Goal: Task Accomplishment & Management: Manage account settings

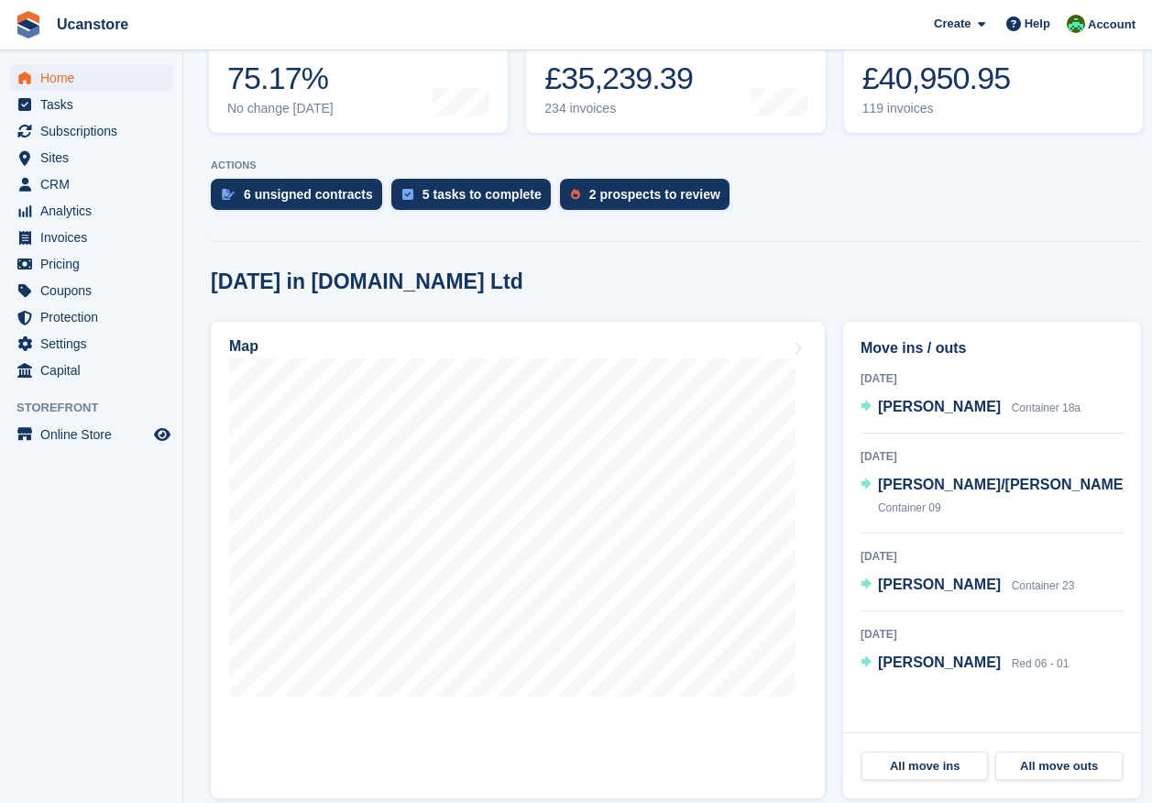
scroll to position [367, 0]
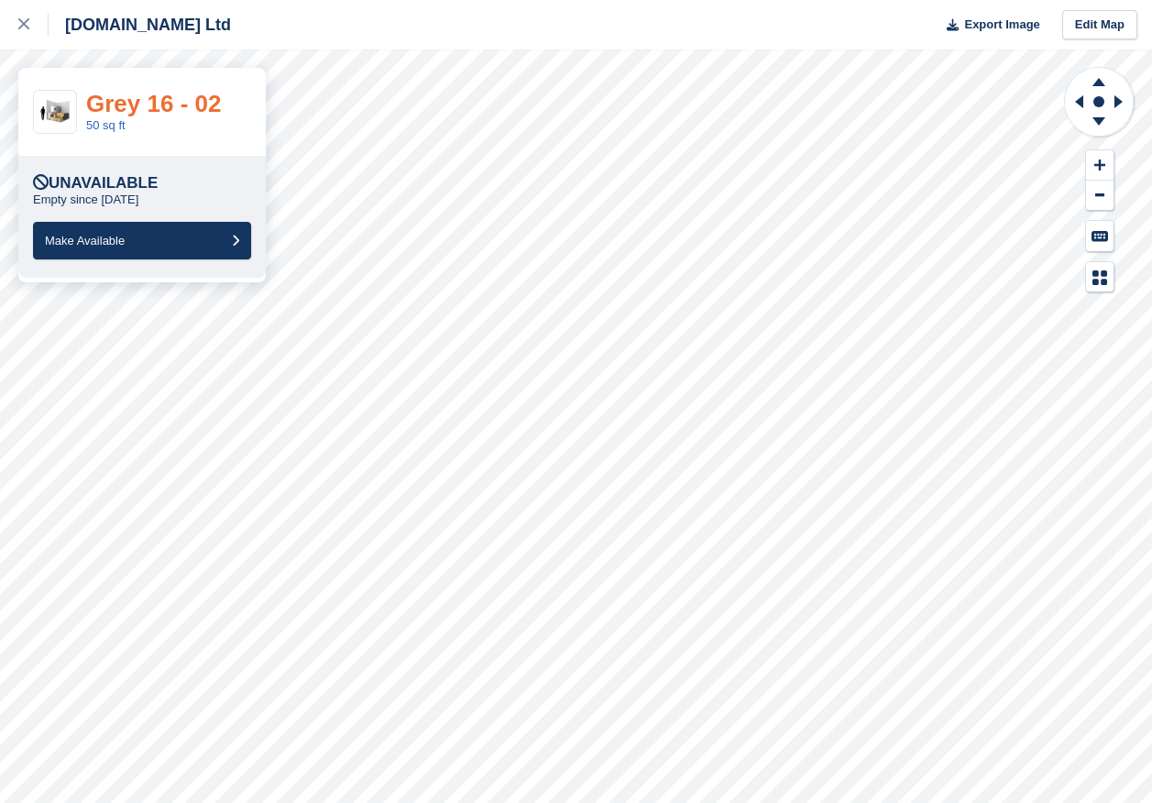
click at [149, 106] on link "Grey 16 - 02" at bounding box center [153, 103] width 135 height 27
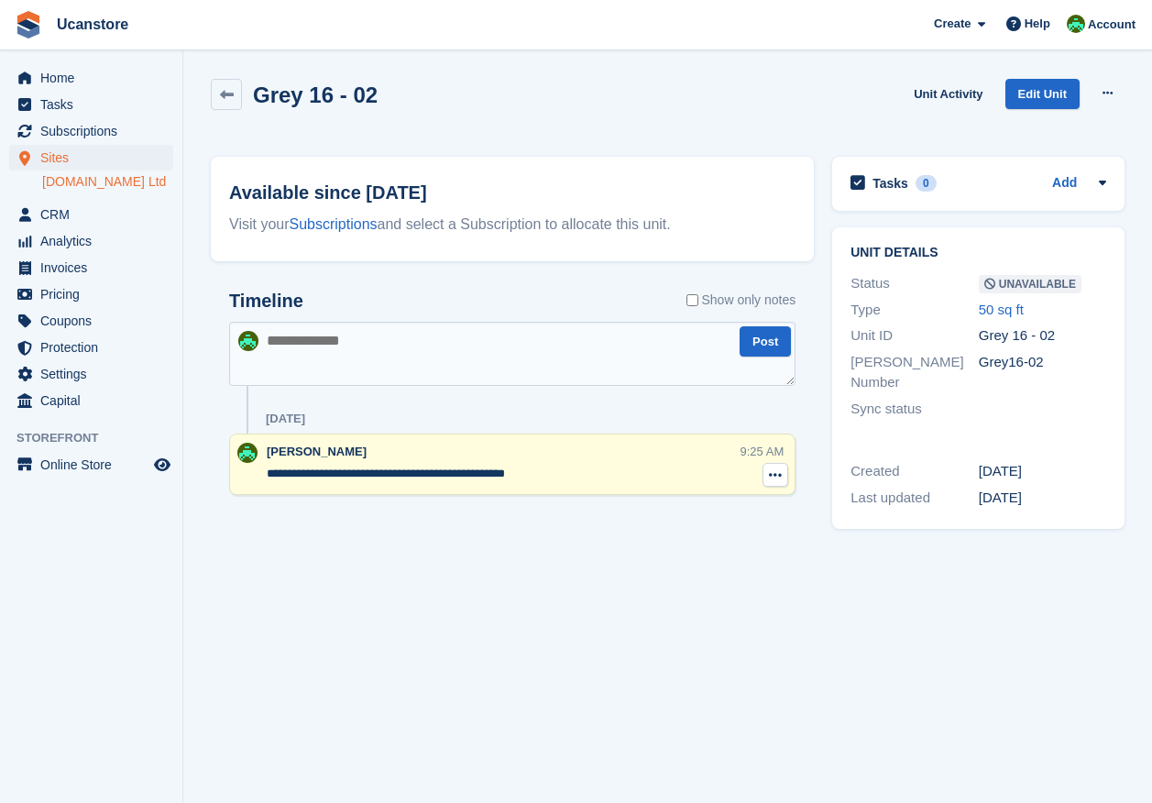
click at [779, 473] on icon at bounding box center [775, 474] width 13 height 15
click at [710, 505] on p "Delete note" at bounding box center [700, 509] width 159 height 24
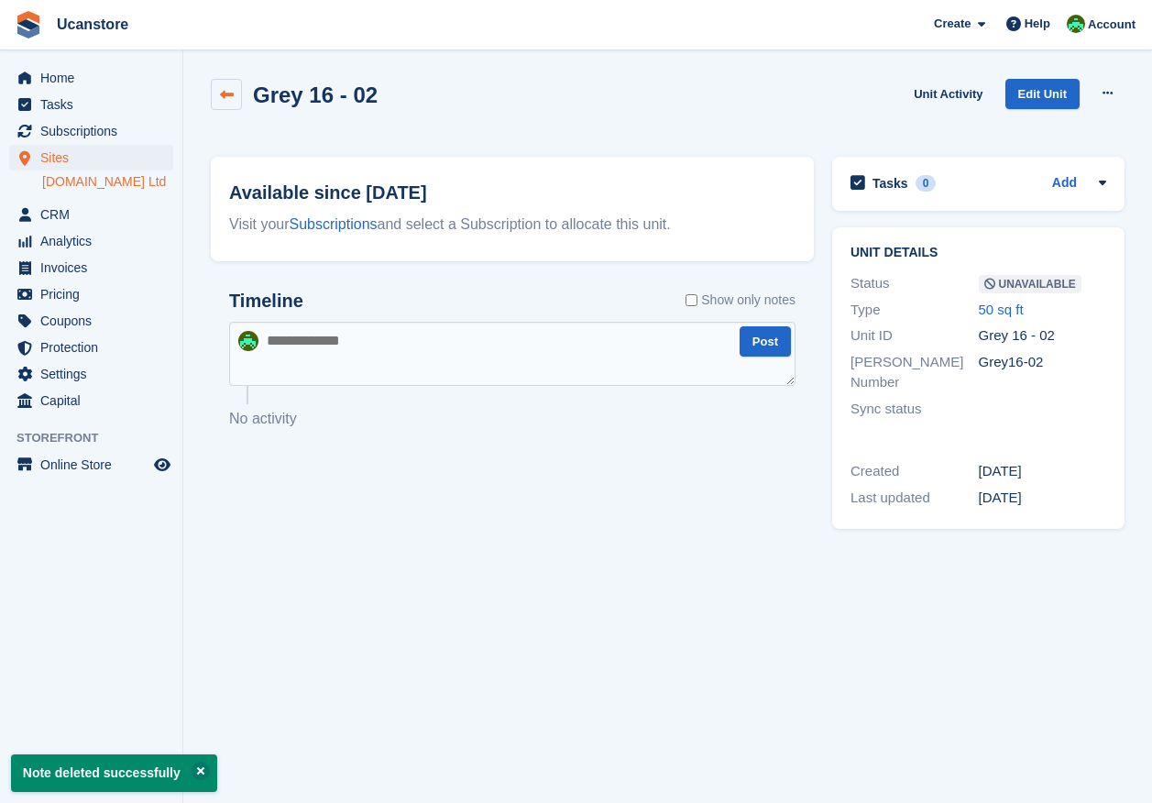
click at [223, 93] on icon at bounding box center [227, 95] width 14 height 14
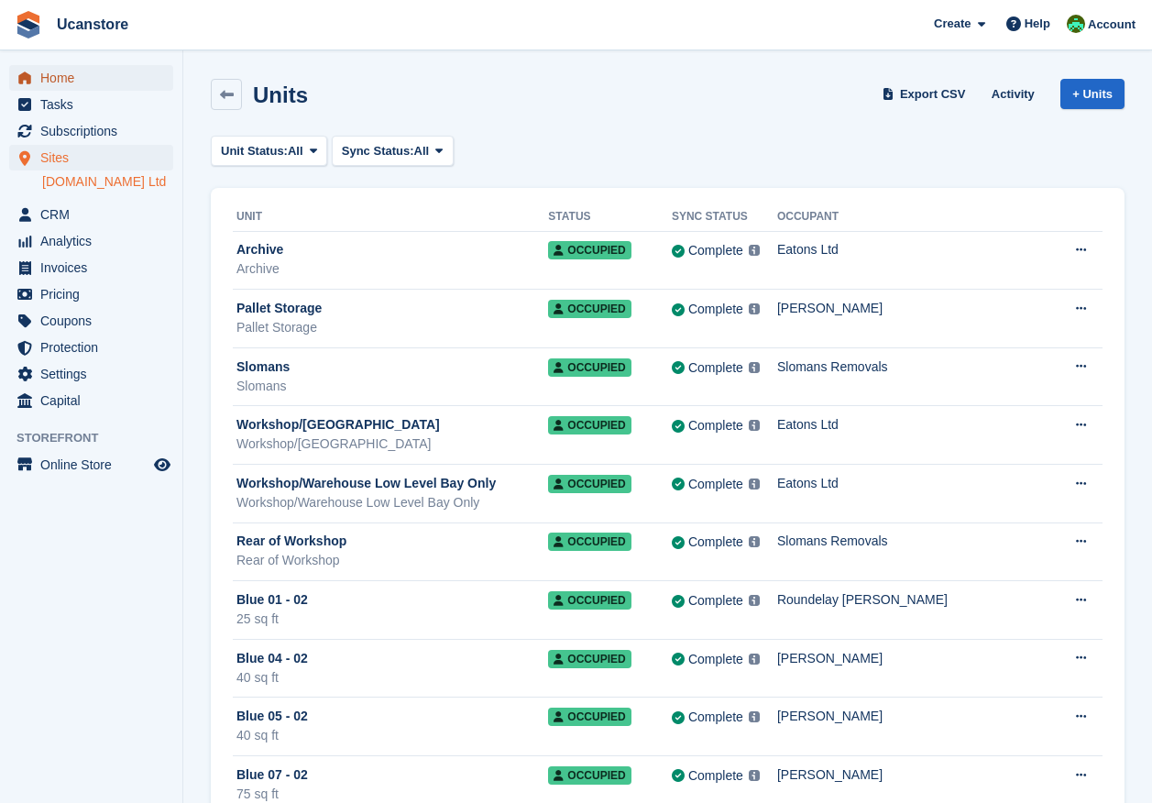
click at [60, 73] on span "Home" at bounding box center [95, 78] width 110 height 26
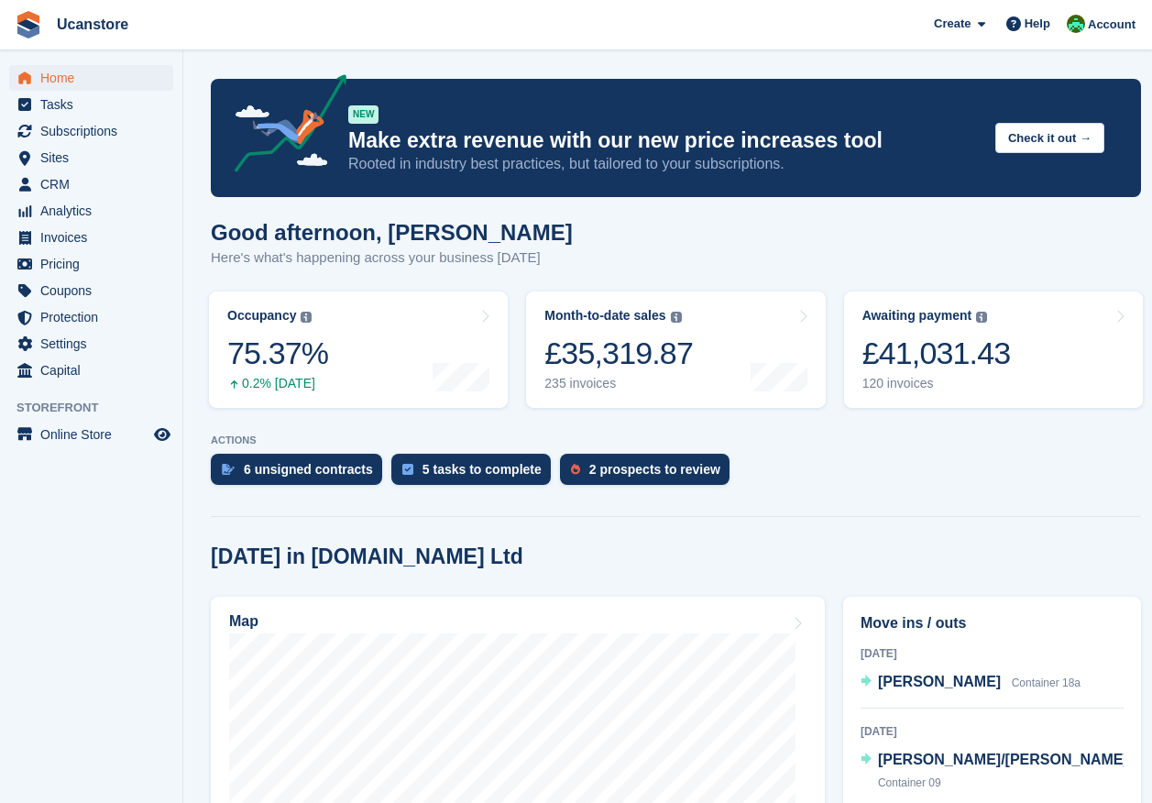
scroll to position [367, 0]
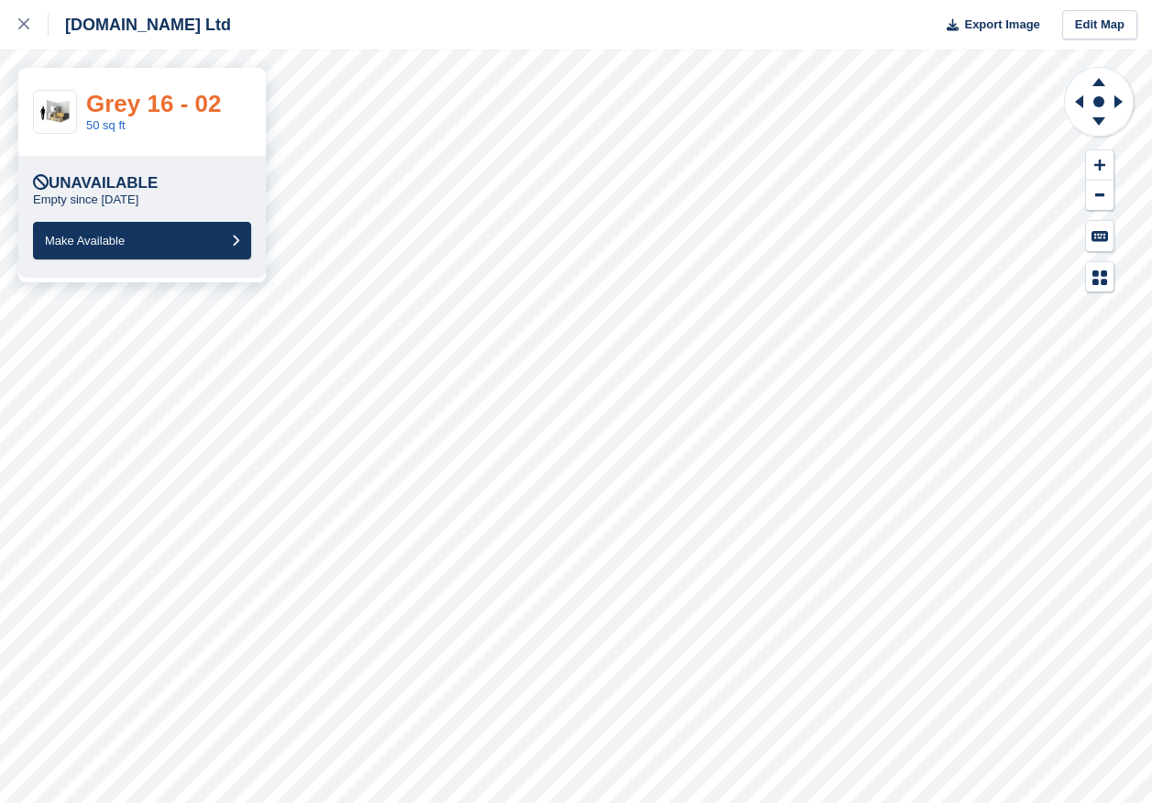
click at [141, 110] on link "Grey 16 - 02" at bounding box center [153, 103] width 135 height 27
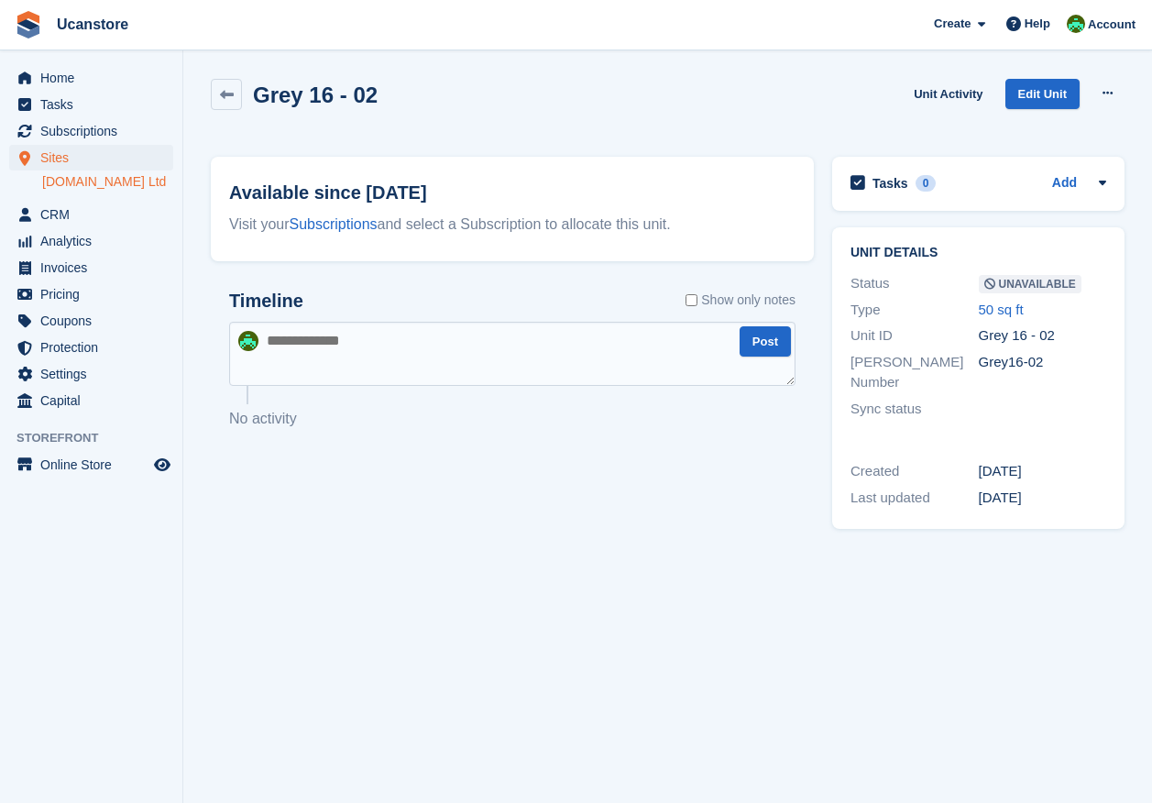
click at [1099, 94] on button at bounding box center [1108, 93] width 34 height 27
click at [998, 129] on p "Make Available" at bounding box center [1036, 129] width 159 height 24
